Goal: Task Accomplishment & Management: Use online tool/utility

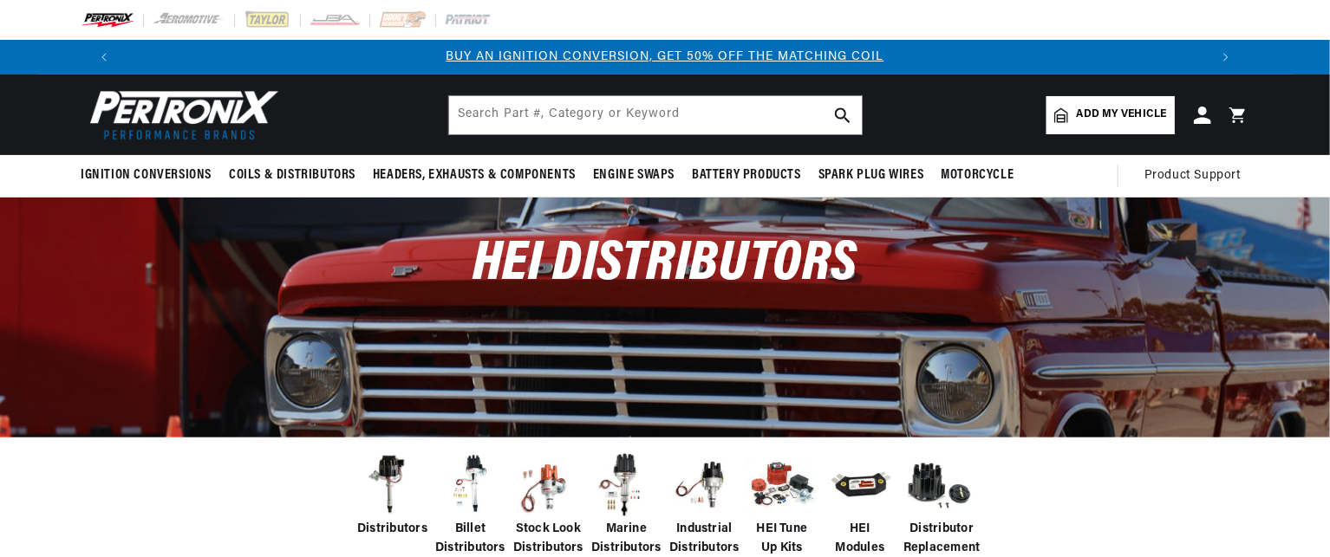
click at [1078, 118] on span "Add my vehicle" at bounding box center [1122, 115] width 90 height 16
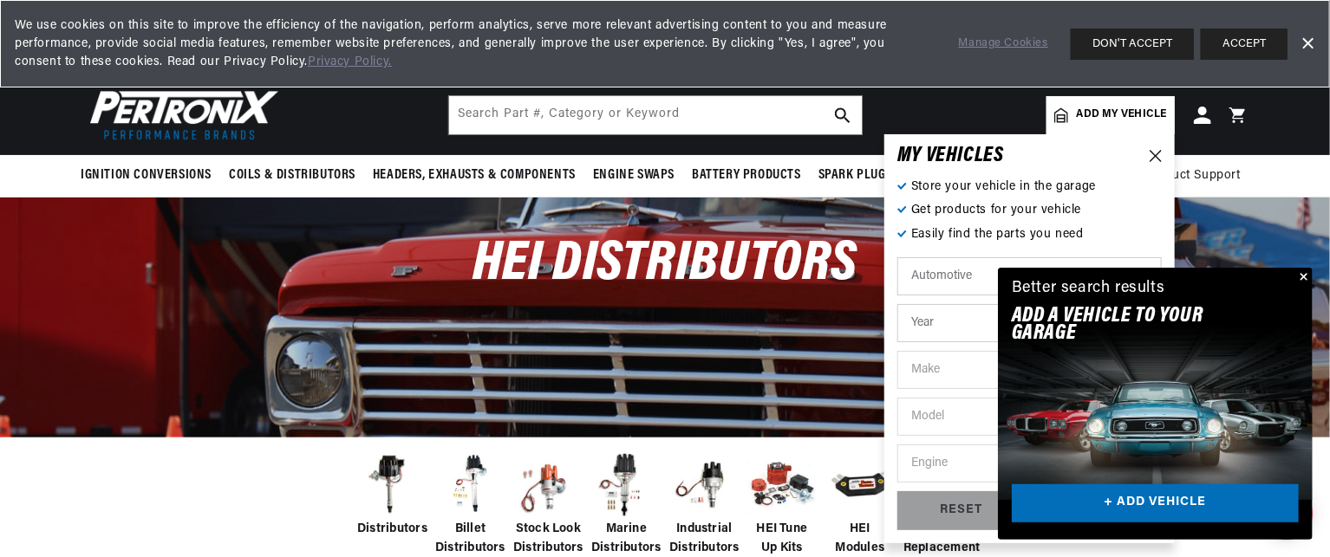
click at [955, 274] on select "Automotive Agricultural Industrial Marine Motorcycle" at bounding box center [1029, 276] width 264 height 38
click at [956, 318] on select "Year [DATE] 2021 2020 2019 2018 2017 2016 2015 2014 2013 2012 2011 2010 2009 20…" at bounding box center [1029, 323] width 264 height 38
select select "1982"
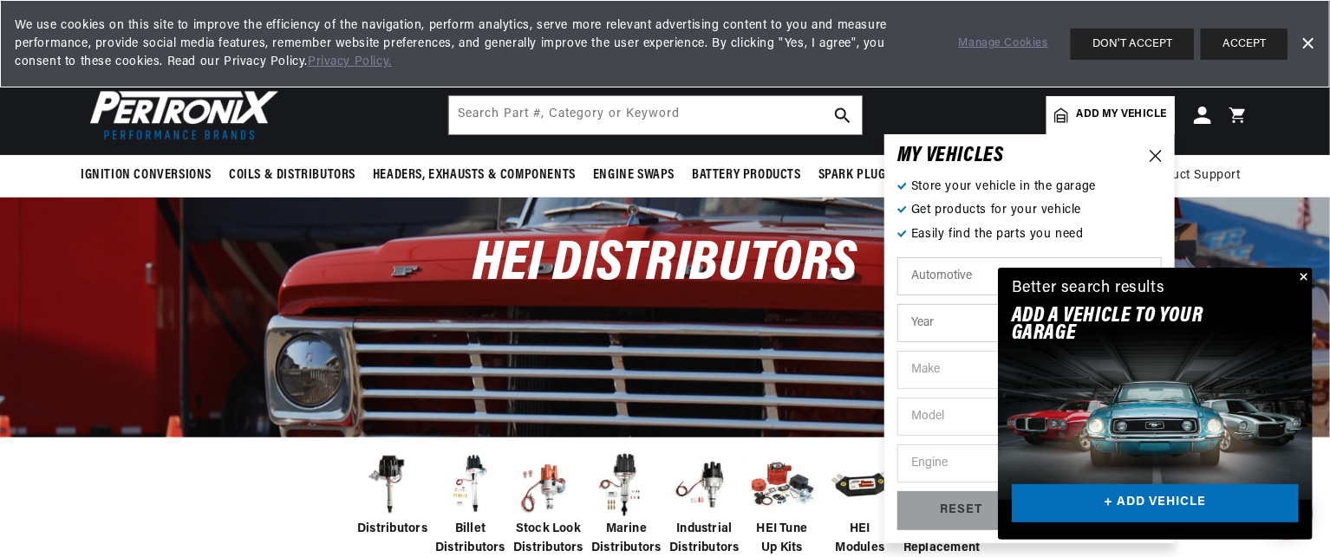
select select "1982"
click at [948, 373] on select "Make American Motors Avanti Buick Cadillac Checker Chevrolet Chrysler Dodge For…" at bounding box center [1029, 370] width 264 height 38
select select "Dodge"
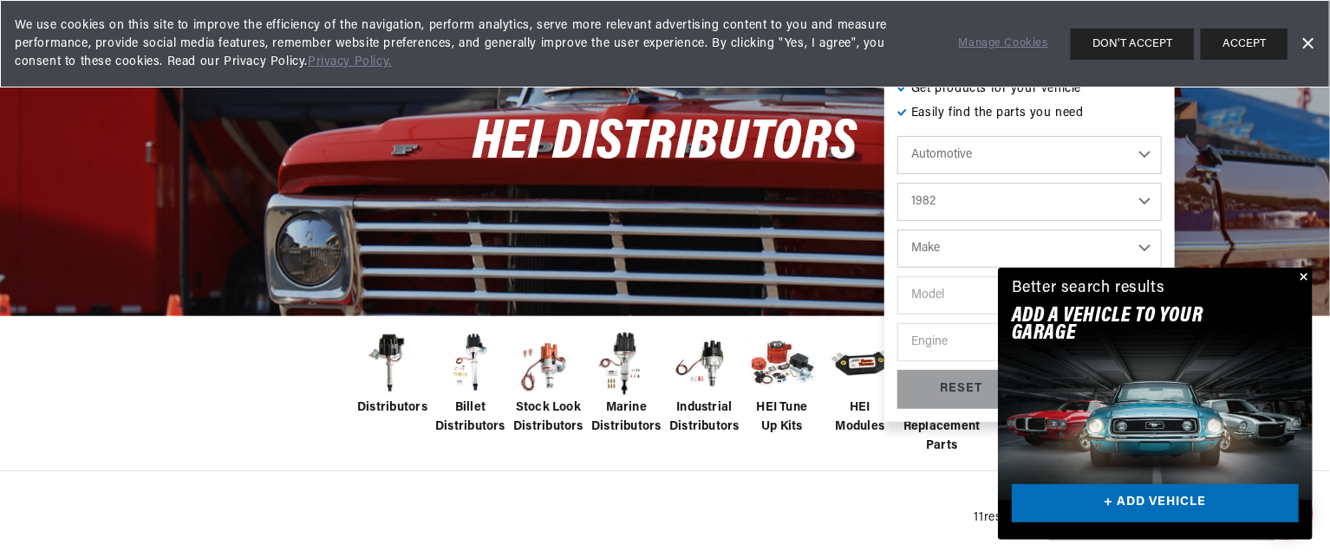
select select "Dodge"
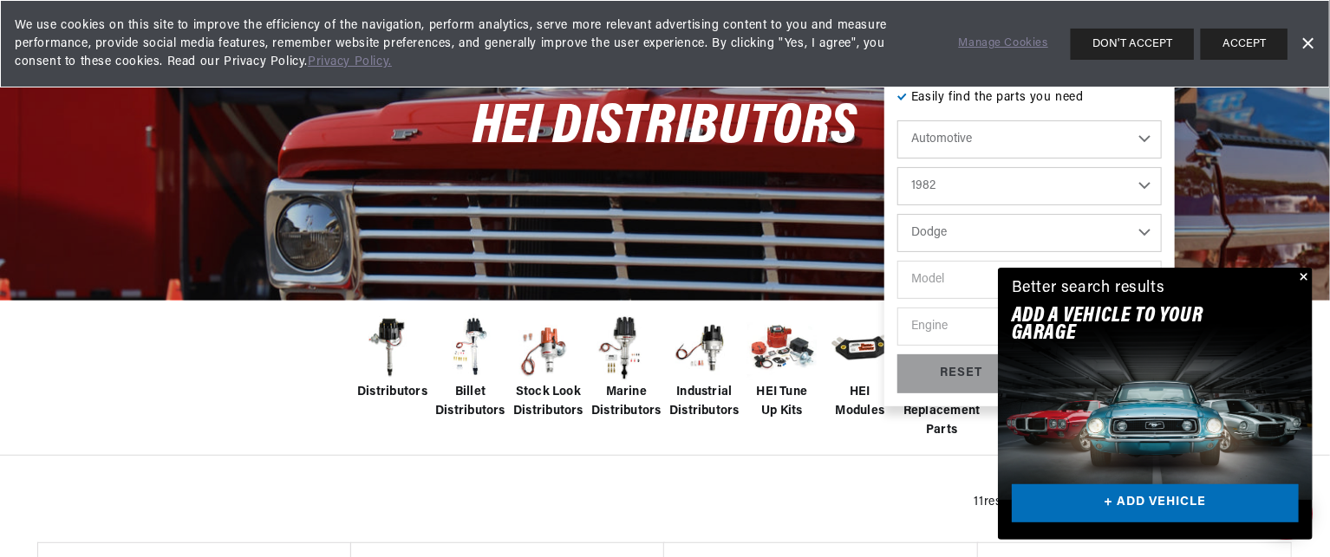
scroll to position [142, 0]
